Goal: Information Seeking & Learning: Learn about a topic

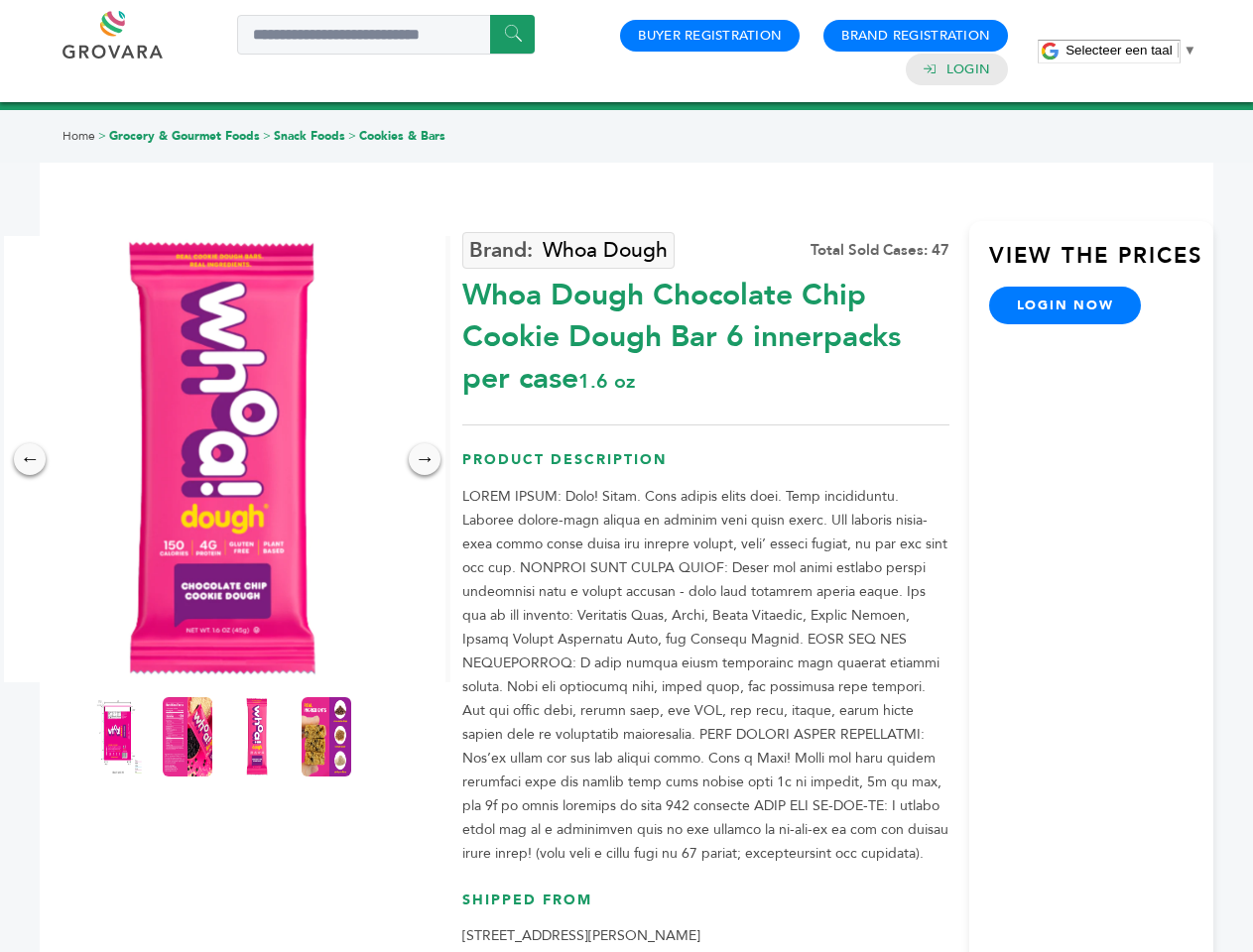
click at [1131, 50] on span "Selecteer een taal" at bounding box center [1118, 50] width 106 height 15
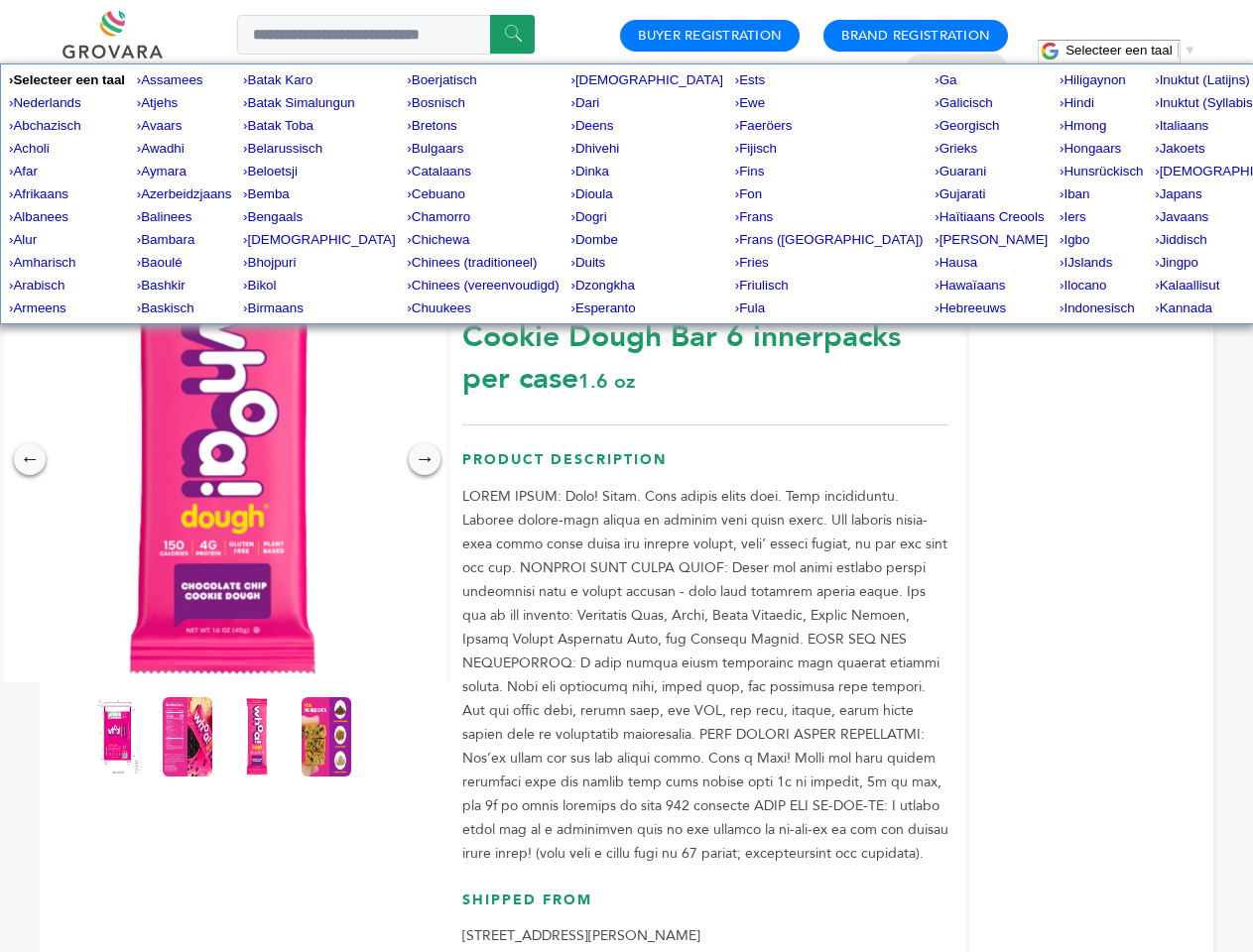
click at [223, 459] on img at bounding box center [222, 459] width 446 height 446
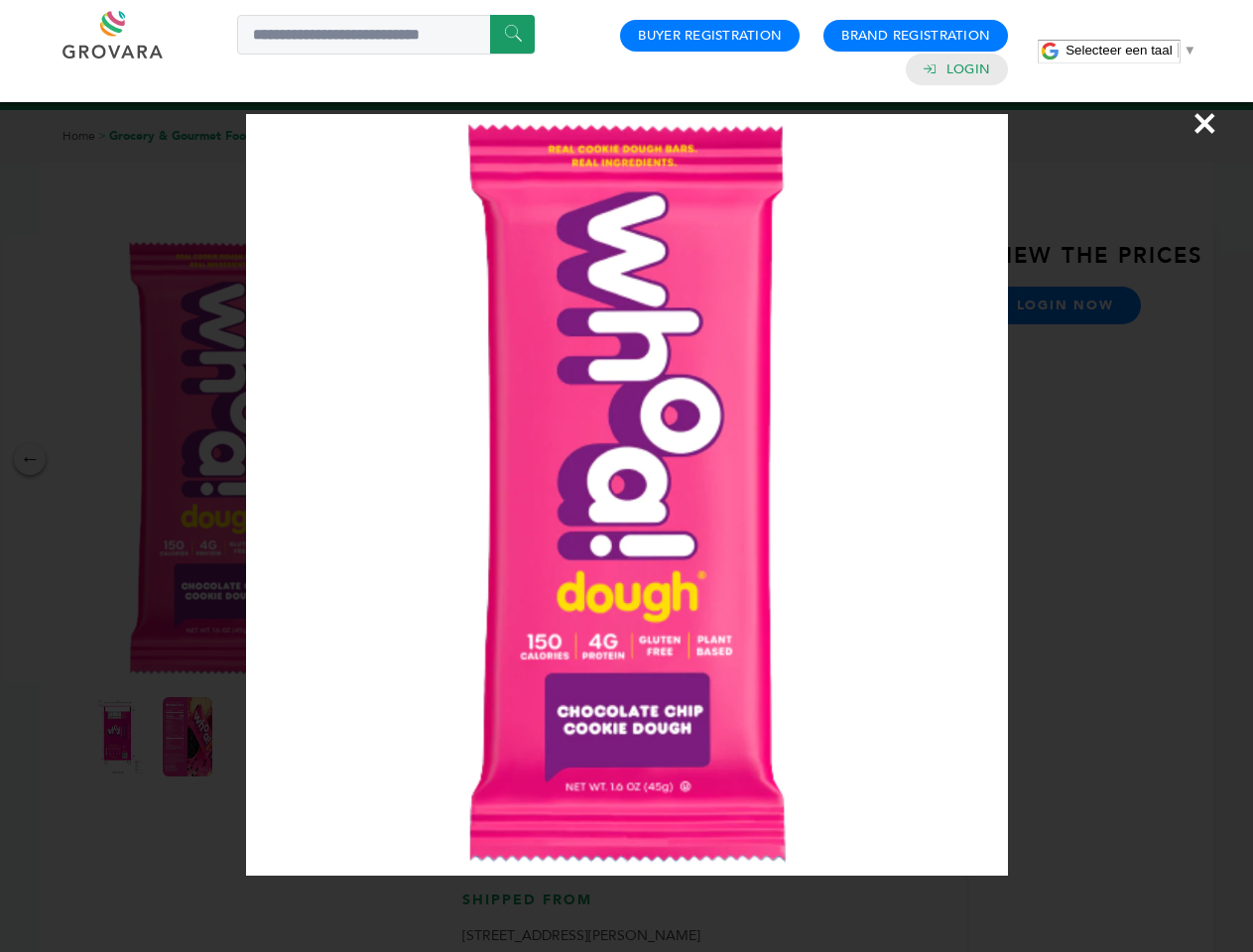
click at [30, 459] on div "×" at bounding box center [626, 476] width 1253 height 952
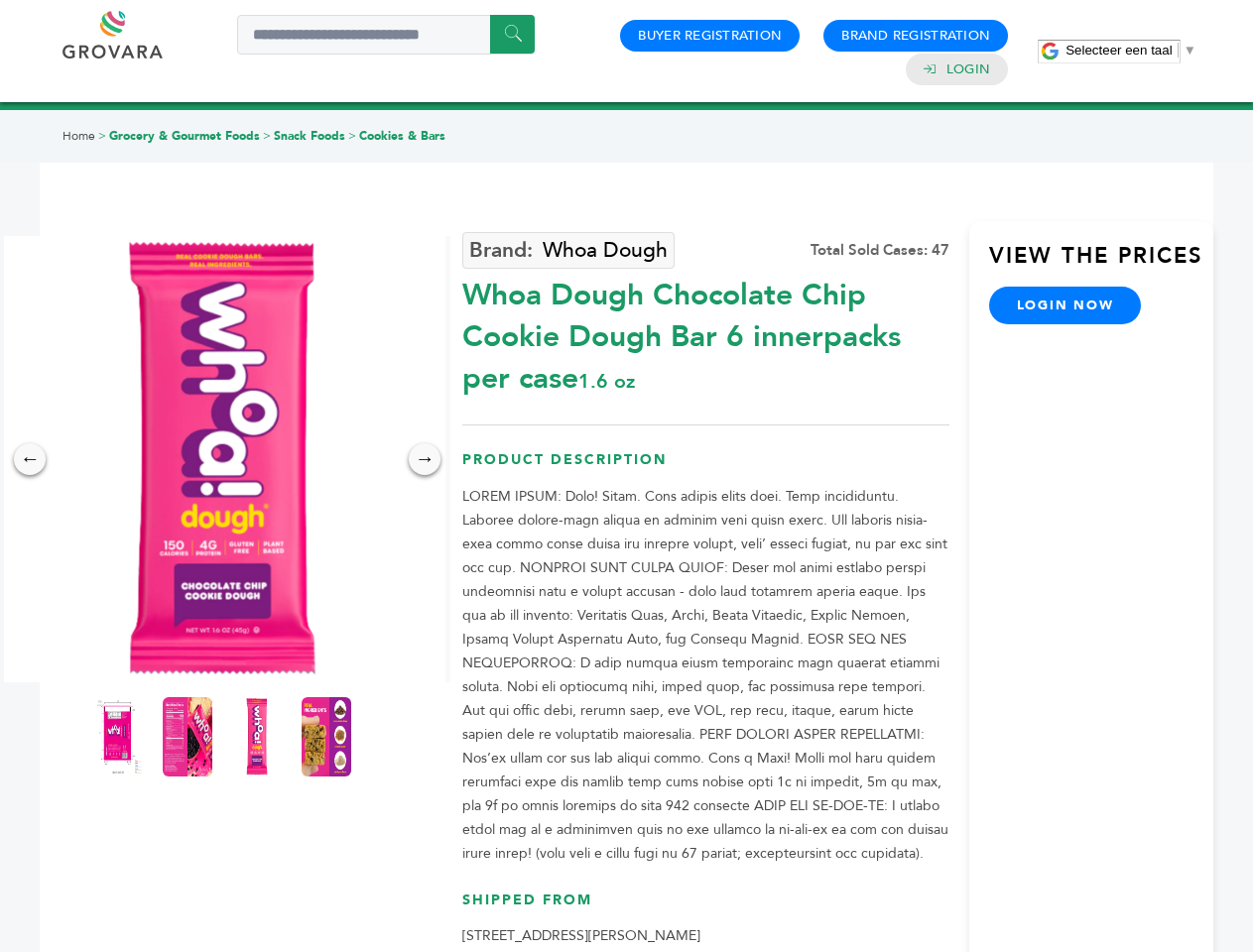
click at [424, 459] on div "→" at bounding box center [424, 459] width 32 height 32
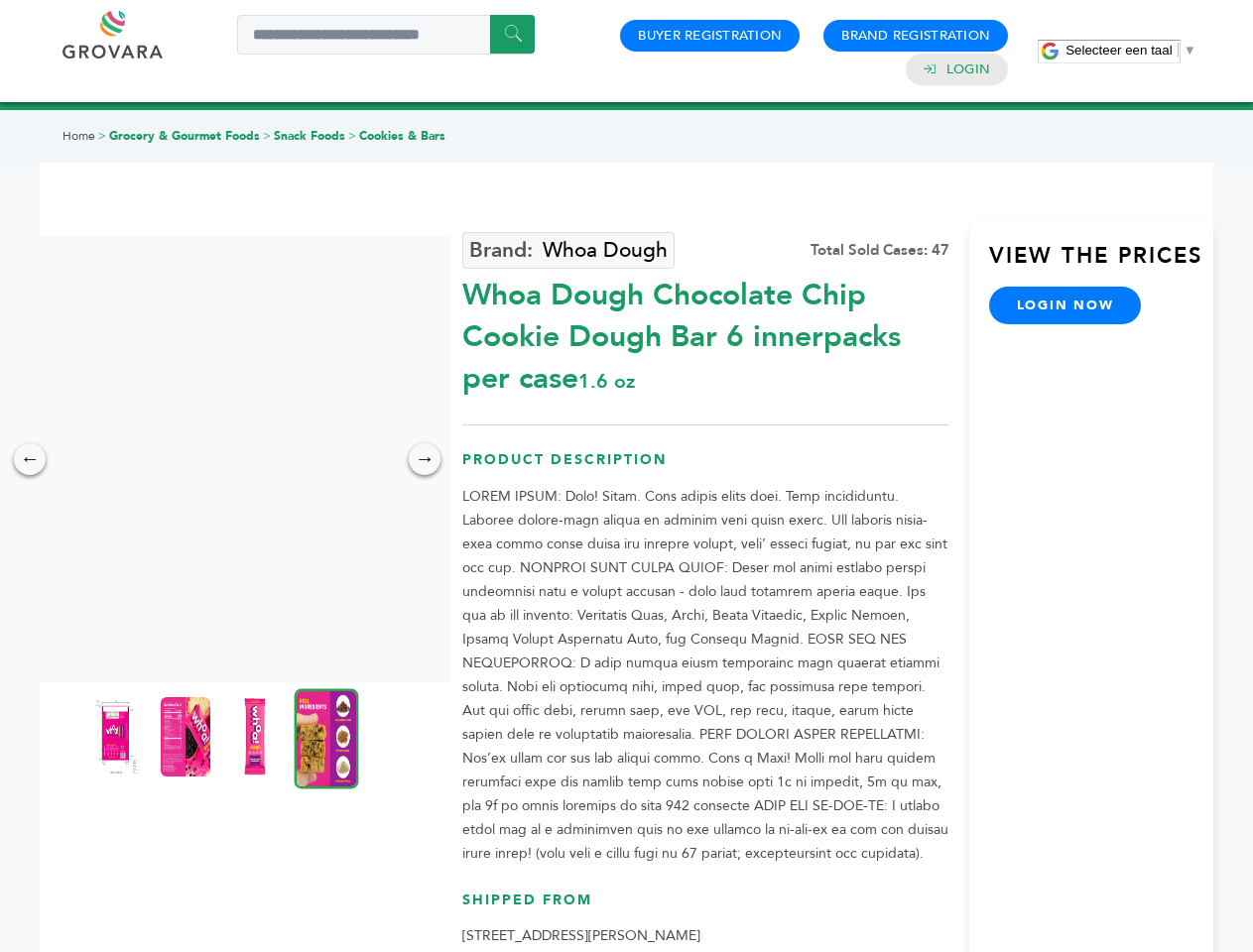
click at [118, 736] on img at bounding box center [116, 737] width 50 height 80
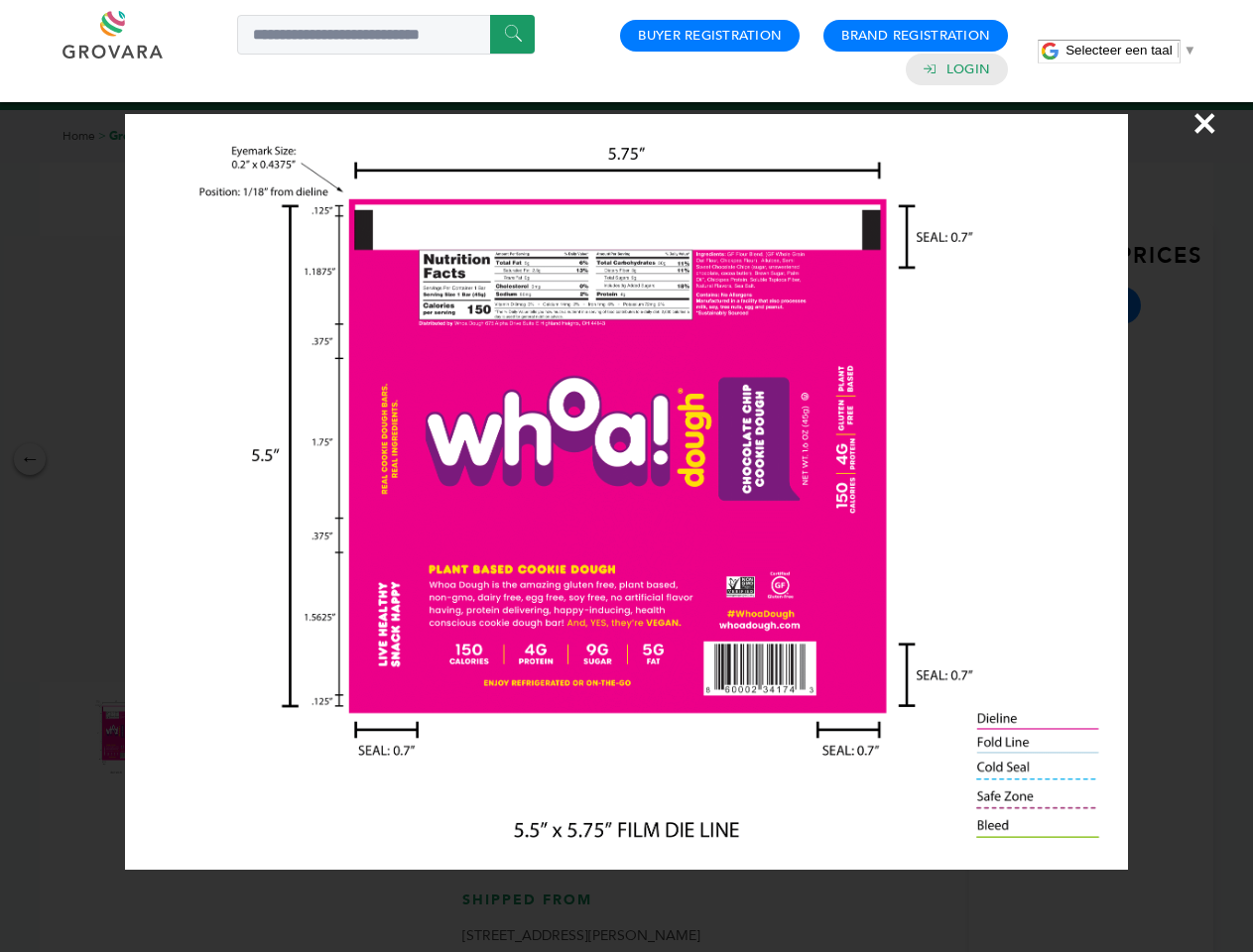
click at [188, 736] on div "×" at bounding box center [626, 476] width 1253 height 952
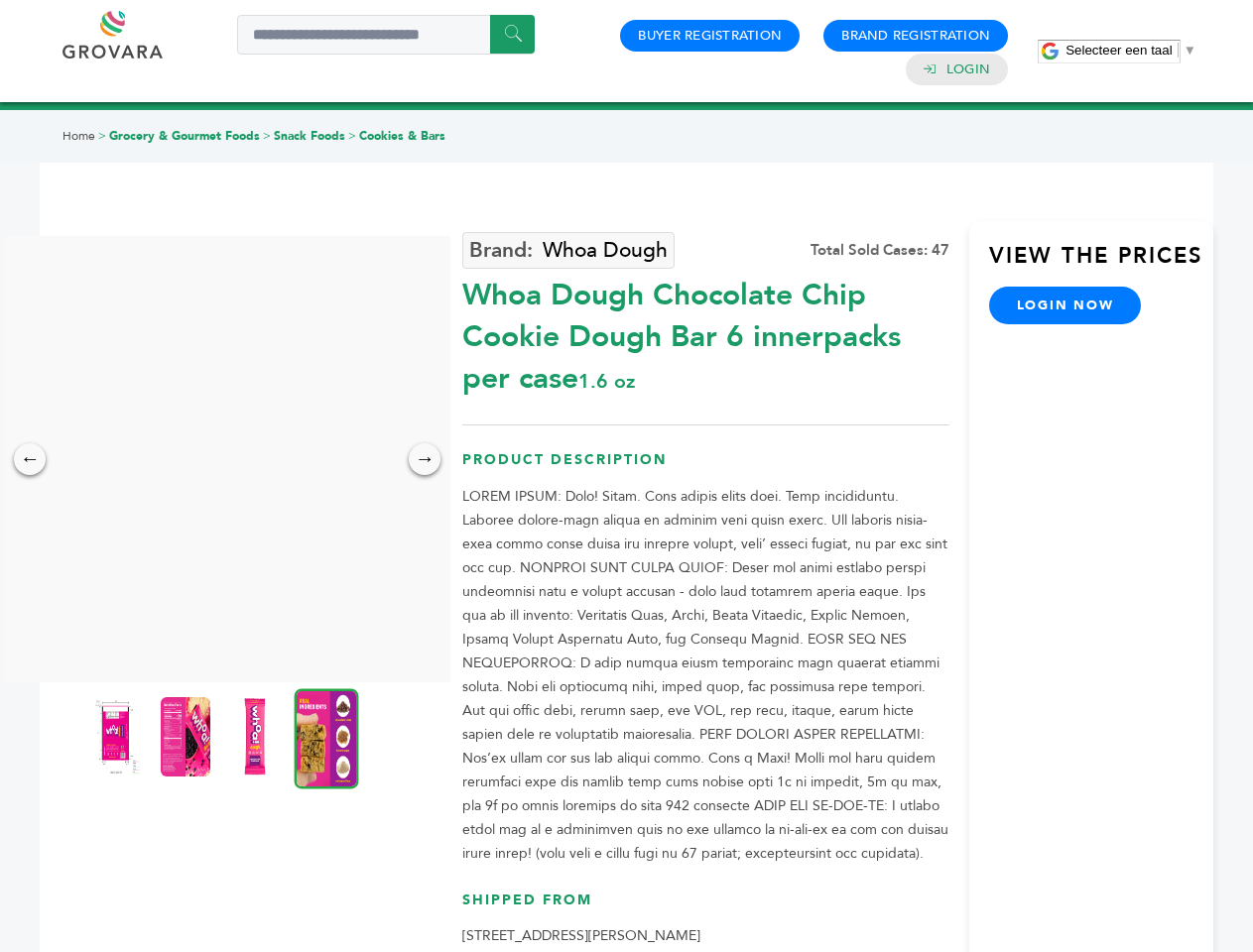
click at [257, 736] on img at bounding box center [256, 737] width 50 height 80
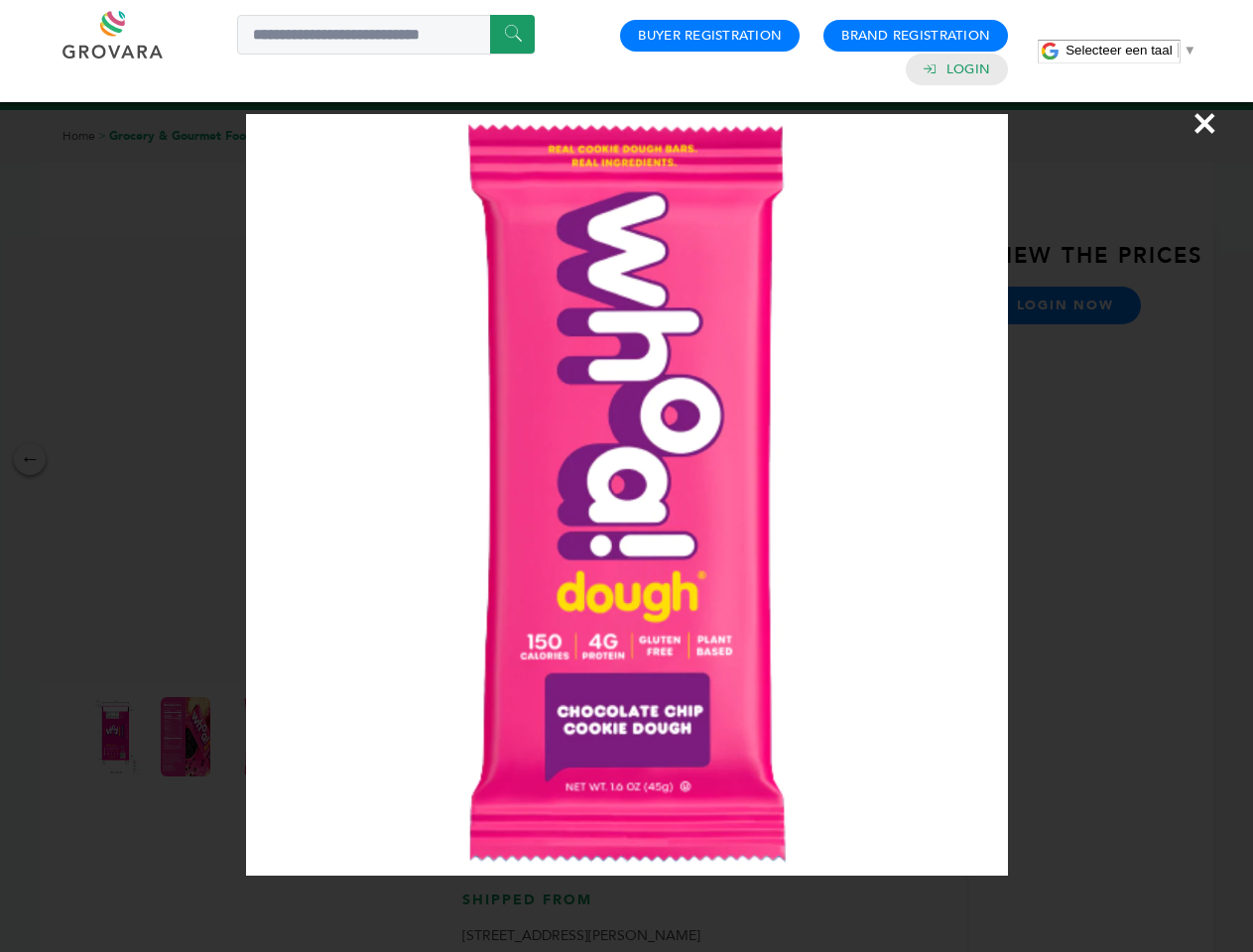
click at [326, 736] on div "×" at bounding box center [626, 476] width 1253 height 952
